Goal: Task Accomplishment & Management: Use online tool/utility

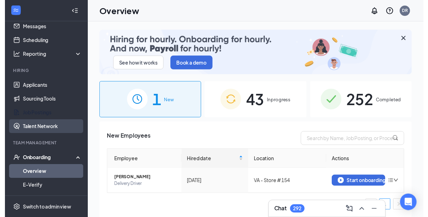
scroll to position [35, 0]
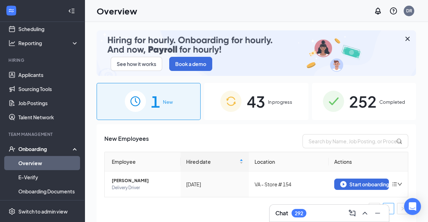
click at [45, 160] on link "Overview" at bounding box center [48, 163] width 60 height 14
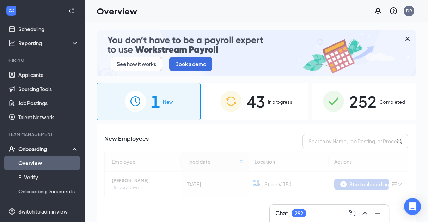
click at [390, 107] on div "252 Completed" at bounding box center [364, 101] width 104 height 37
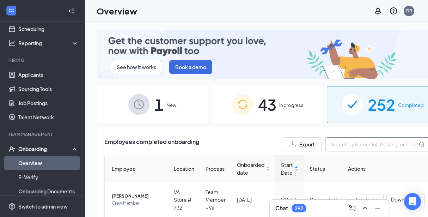
click at [347, 138] on input "text" at bounding box center [378, 144] width 106 height 14
type input "[PERSON_NAME]"
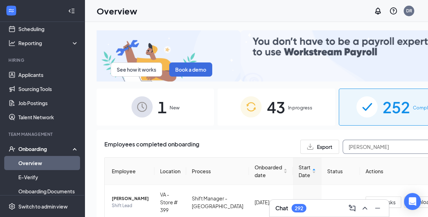
drag, startPoint x: 339, startPoint y: 141, endPoint x: 286, endPoint y: 141, distance: 52.8
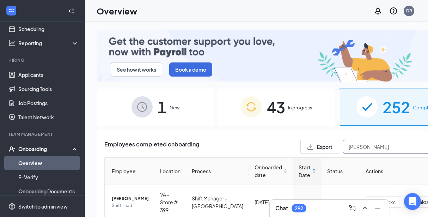
click at [300, 141] on div "Export [PERSON_NAME]" at bounding box center [374, 147] width 148 height 14
